Goal: Information Seeking & Learning: Learn about a topic

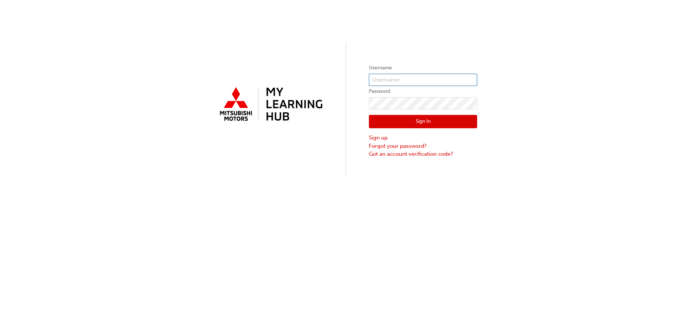
type input "0005420309"
click at [423, 121] on button "Sign In" at bounding box center [423, 122] width 108 height 14
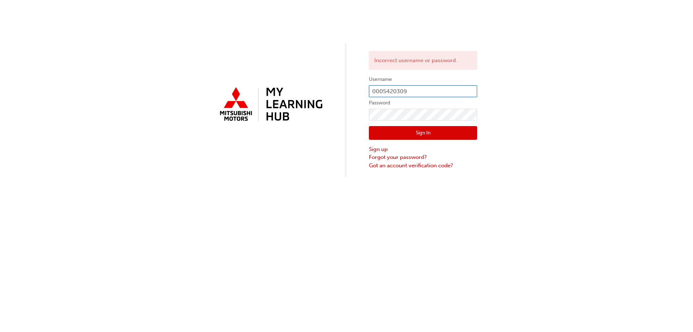
click at [412, 91] on input "0005420309" at bounding box center [423, 91] width 108 height 12
type input "0005349303"
click at [429, 130] on button "Sign In" at bounding box center [423, 133] width 108 height 14
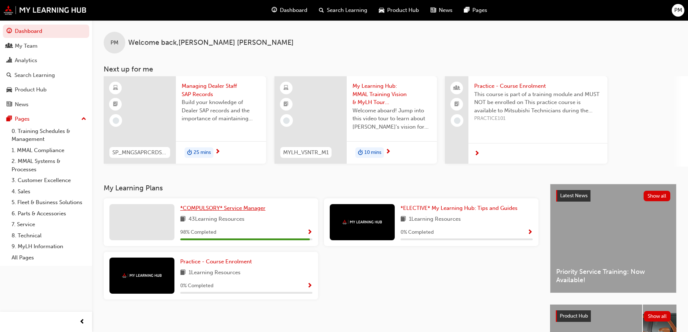
click at [243, 207] on span "*COMPULSORY* Service Manager" at bounding box center [222, 208] width 85 height 7
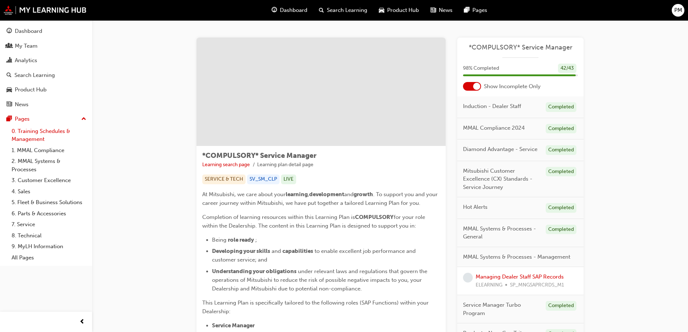
click at [40, 133] on link "0. Training Schedules & Management" at bounding box center [49, 135] width 81 height 19
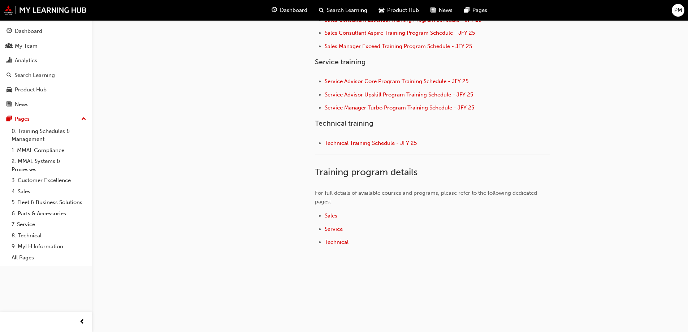
scroll to position [282, 0]
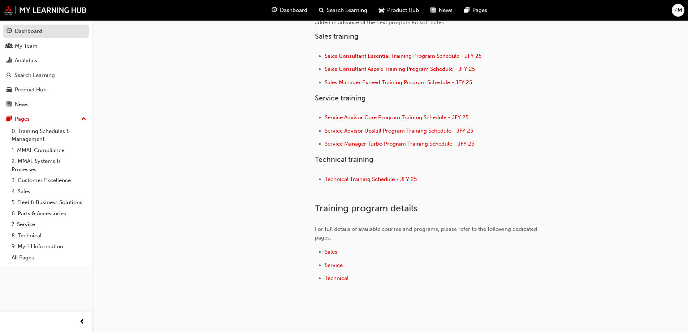
click at [34, 33] on div "Dashboard" at bounding box center [28, 31] width 27 height 8
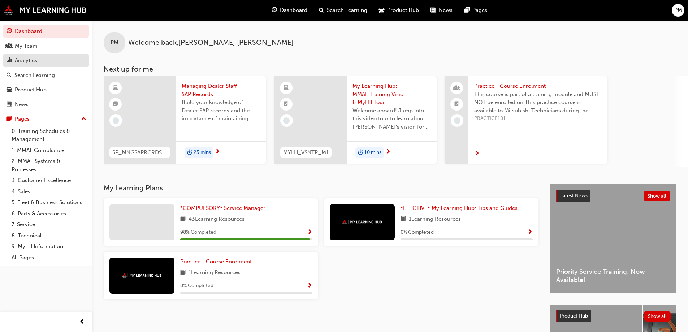
click at [29, 59] on div "Analytics" at bounding box center [26, 60] width 22 height 8
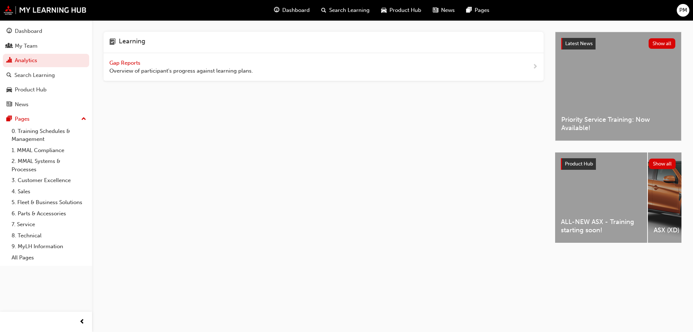
click at [126, 64] on span "Gap Reports" at bounding box center [125, 63] width 33 height 7
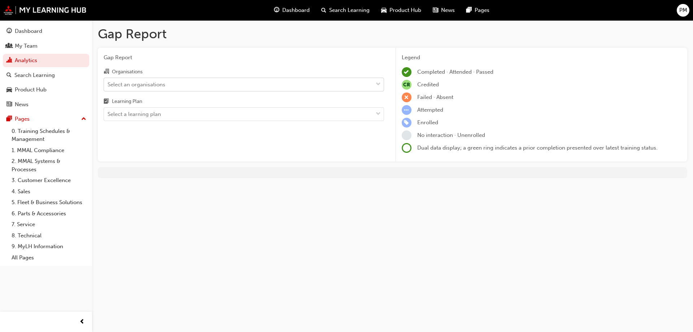
click at [174, 86] on div "Select an organisations" at bounding box center [238, 84] width 269 height 13
click at [108, 86] on input "Organisations Select an organisations" at bounding box center [108, 84] width 1 height 6
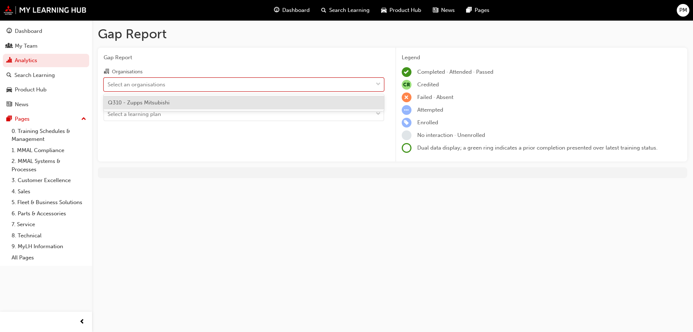
click at [164, 104] on span "Q310 - Zupps Mitsubishi" at bounding box center [139, 102] width 62 height 7
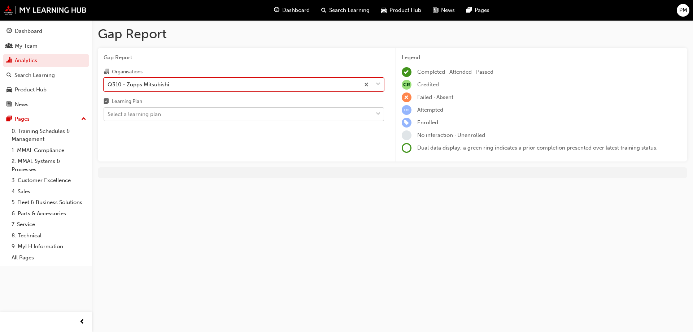
click at [165, 114] on div "Select a learning plan" at bounding box center [238, 114] width 269 height 13
click at [108, 114] on input "Learning Plan Select a learning plan" at bounding box center [108, 114] width 1 height 6
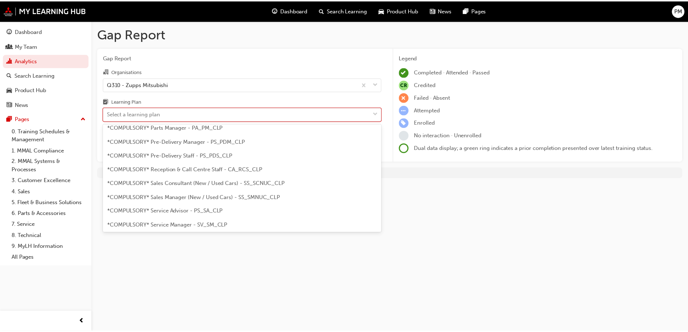
scroll to position [181, 0]
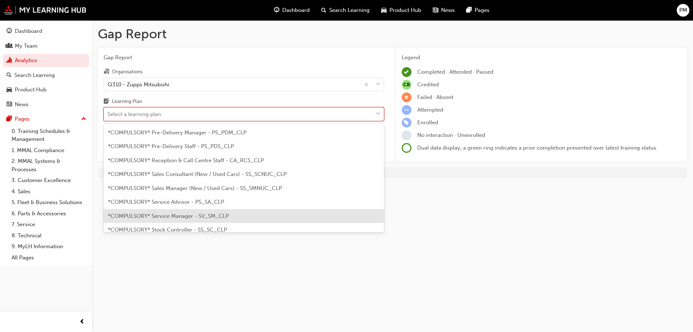
click at [173, 215] on span "*COMPULSORY* Service Manager - SV_SM_CLP" at bounding box center [168, 216] width 121 height 7
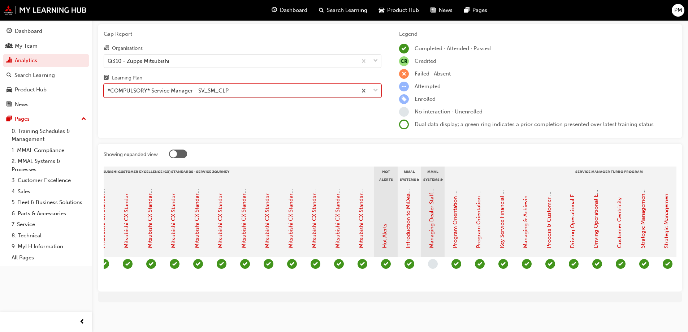
scroll to position [0, 385]
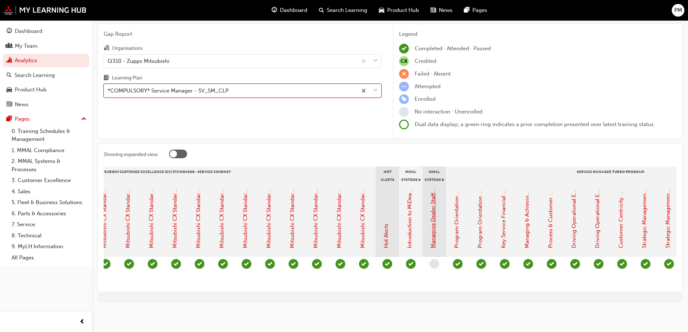
click at [433, 201] on link "Managing Dealer Staff SAP Records" at bounding box center [433, 204] width 7 height 88
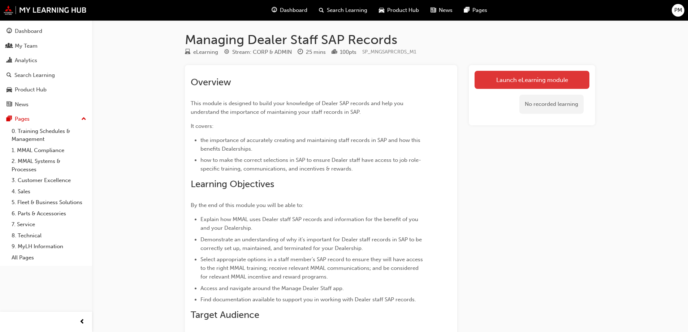
click at [543, 83] on link "Launch eLearning module" at bounding box center [532, 80] width 115 height 18
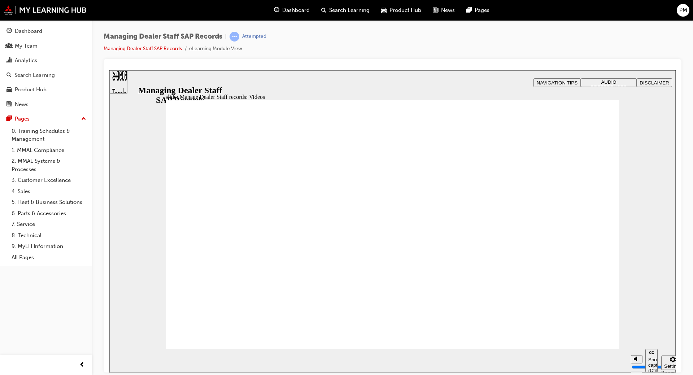
type input "123"
type input "127"
type input "254"
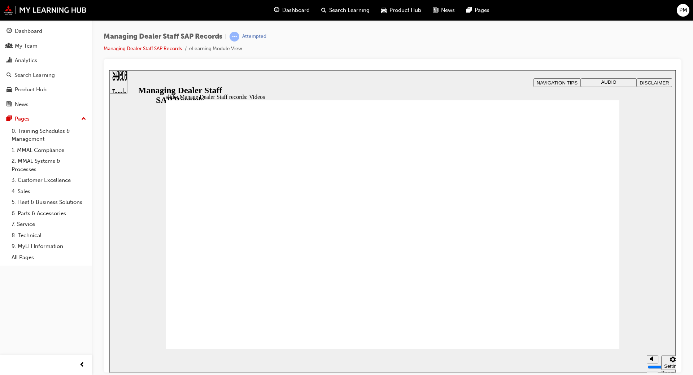
type input "75"
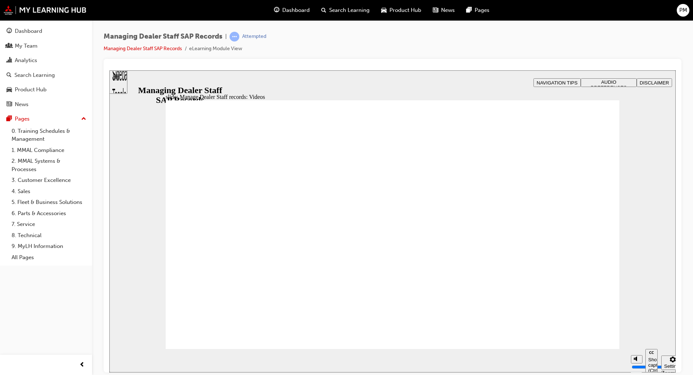
drag, startPoint x: 219, startPoint y: 327, endPoint x: 232, endPoint y: 323, distance: 13.4
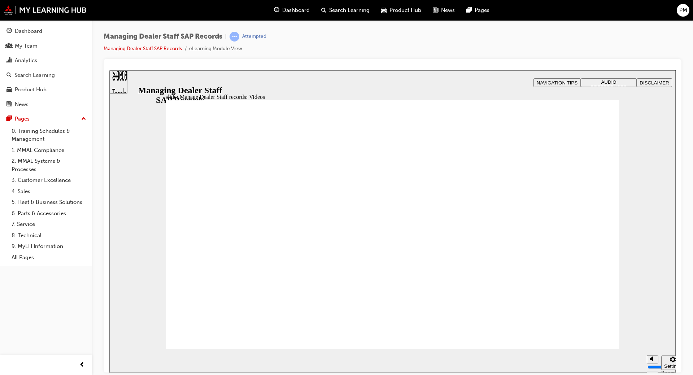
type input "144"
drag, startPoint x: 584, startPoint y: 341, endPoint x: 587, endPoint y: 336, distance: 5.7
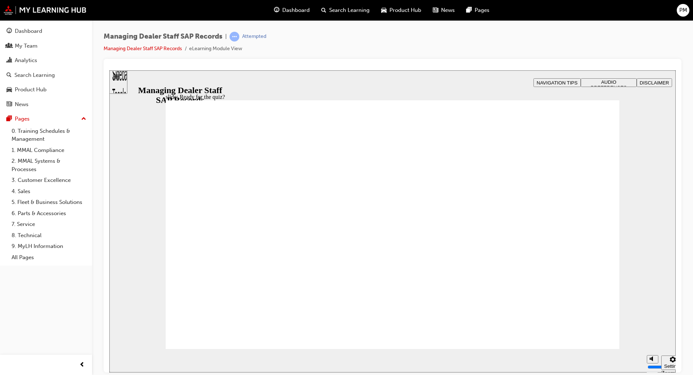
checkbox input "true"
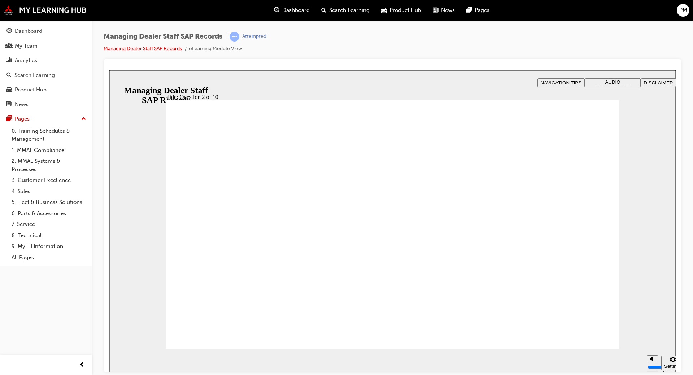
radio input "true"
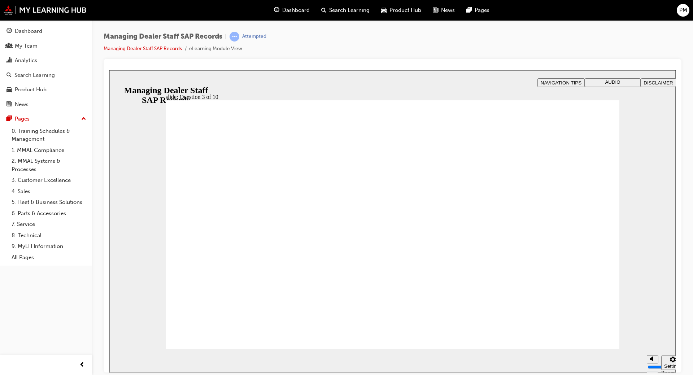
checkbox input "true"
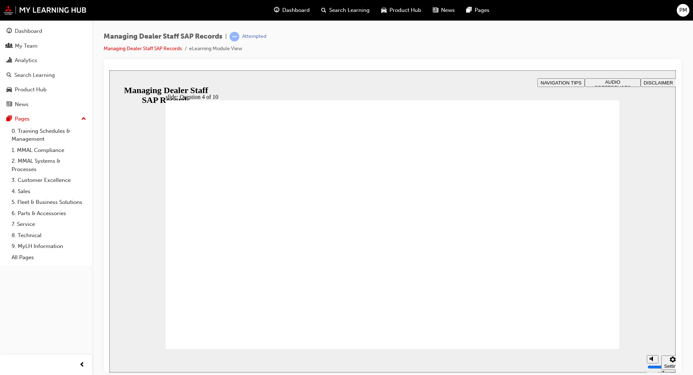
checkbox input "true"
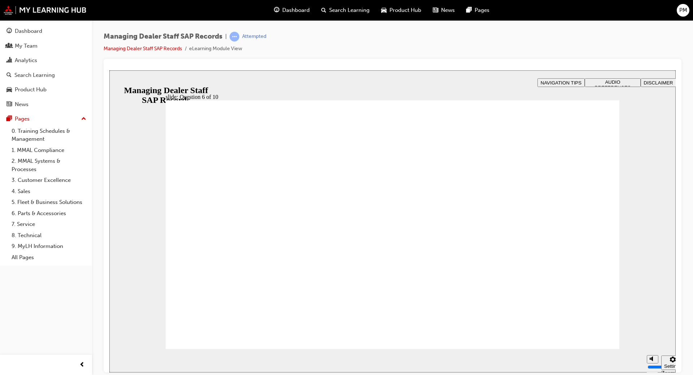
radio input "true"
checkbox input "false"
checkbox input "true"
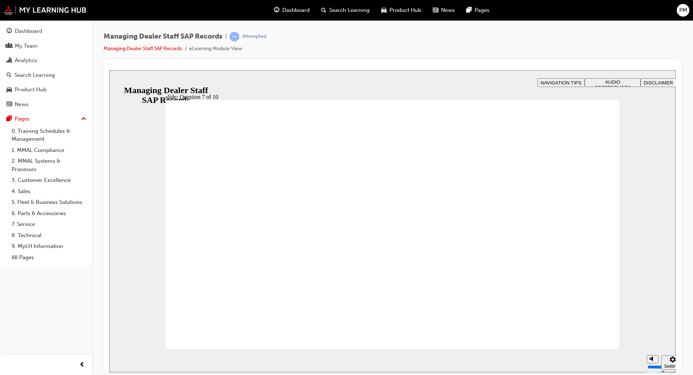
drag, startPoint x: 181, startPoint y: 255, endPoint x: 207, endPoint y: 312, distance: 62.4
checkbox input "true"
radio input "true"
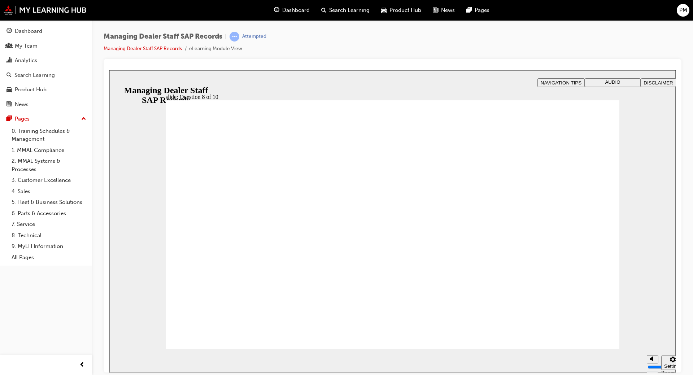
radio input "true"
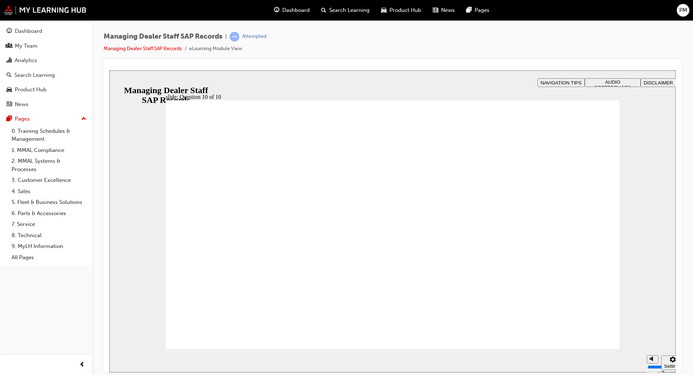
radio input "true"
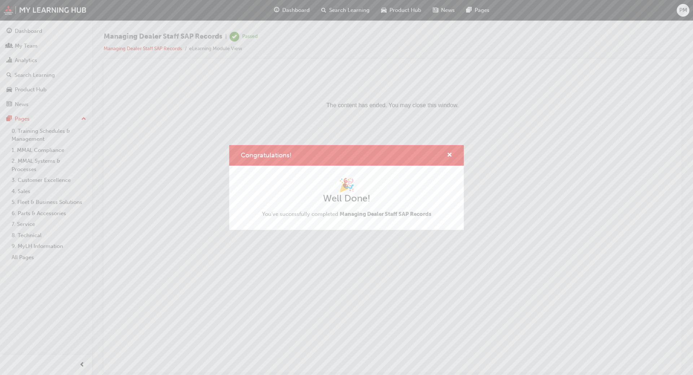
click at [393, 128] on div "Congratulations! 🎉 Well Done! You've successfully completed Managing Dealer Sta…" at bounding box center [346, 187] width 693 height 375
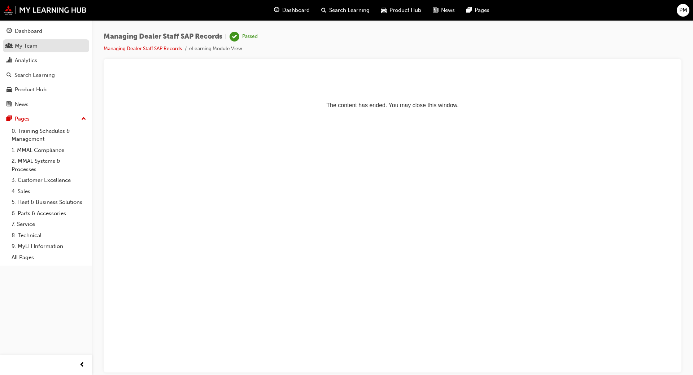
click at [26, 50] on div "My Team" at bounding box center [46, 46] width 79 height 9
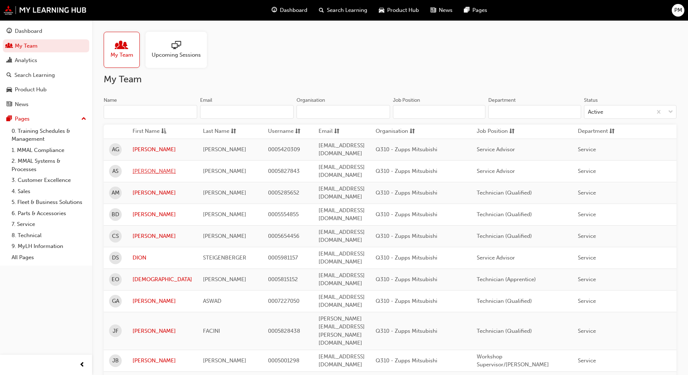
click at [138, 167] on link "[PERSON_NAME]" at bounding box center [163, 171] width 60 height 8
